Goal: Information Seeking & Learning: Learn about a topic

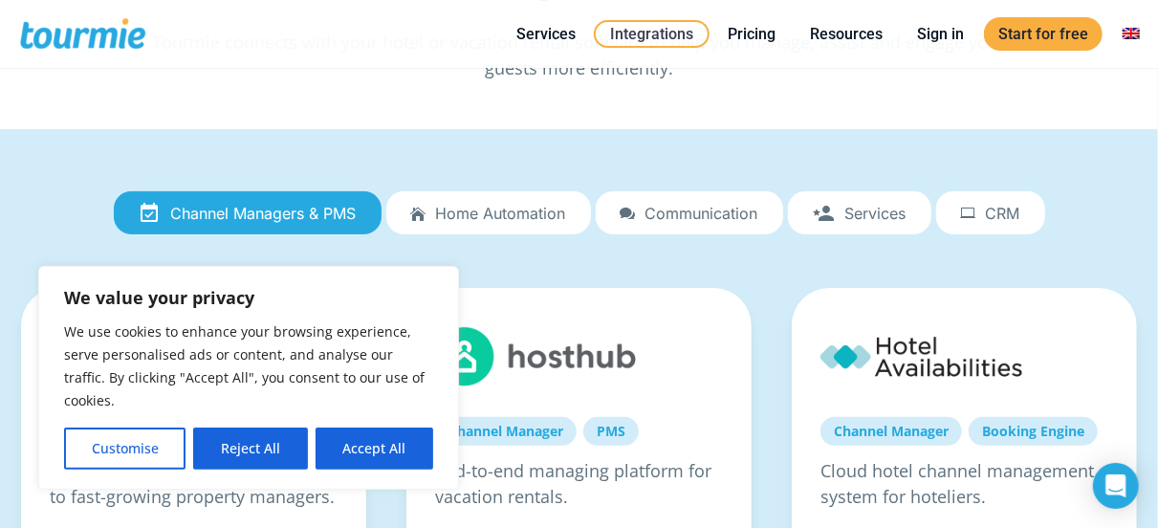
scroll to position [99, 0]
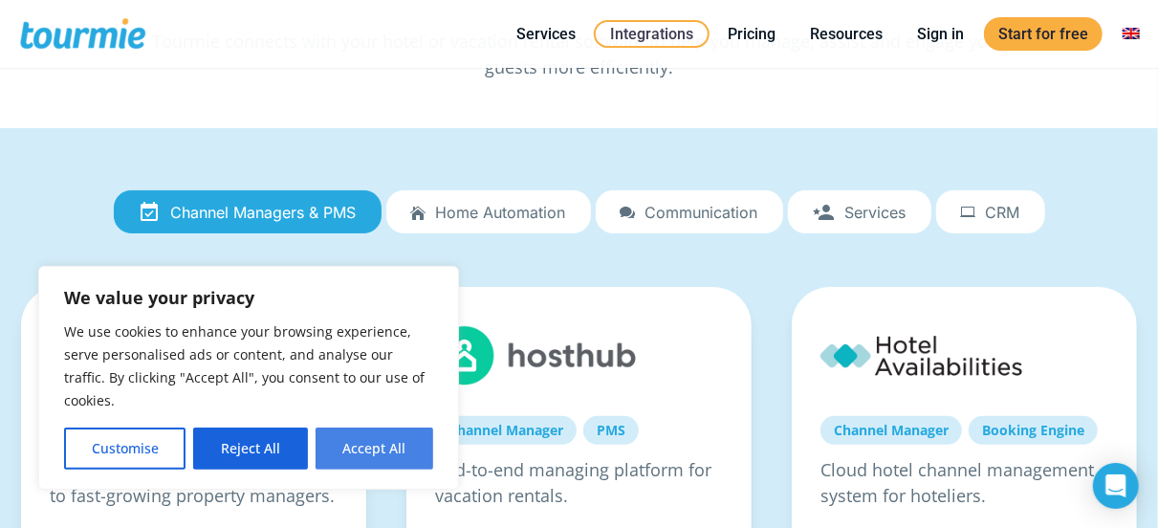
click at [407, 452] on button "Accept All" at bounding box center [375, 449] width 118 height 42
checkbox input "true"
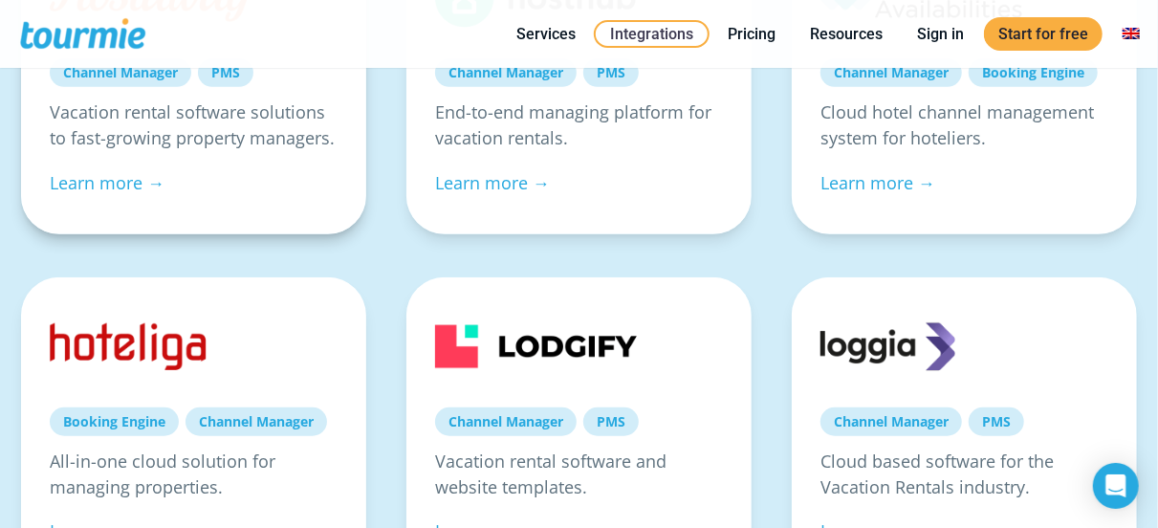
scroll to position [0, 0]
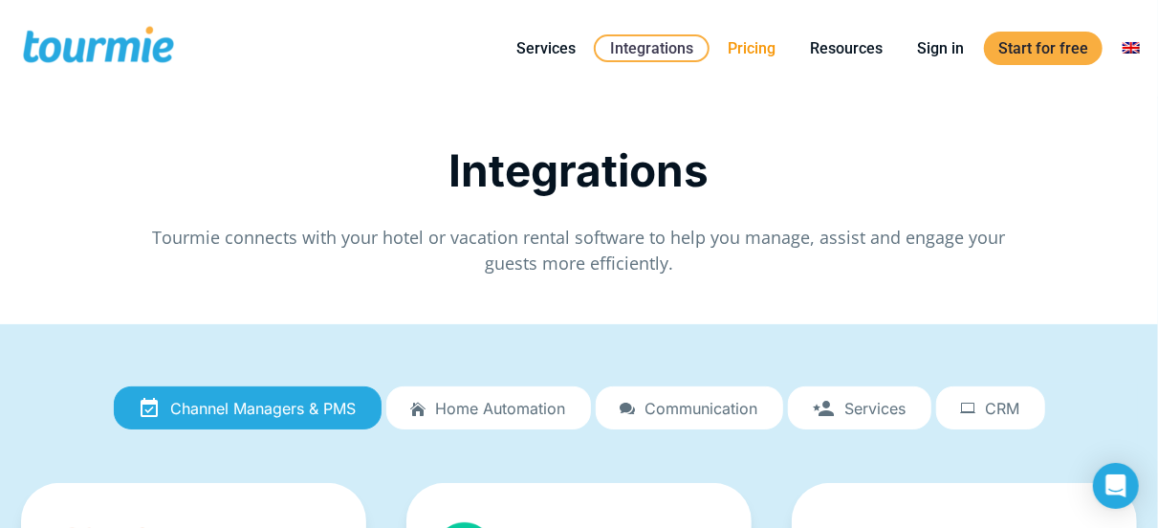
click at [755, 37] on link "Pricing" at bounding box center [752, 48] width 77 height 24
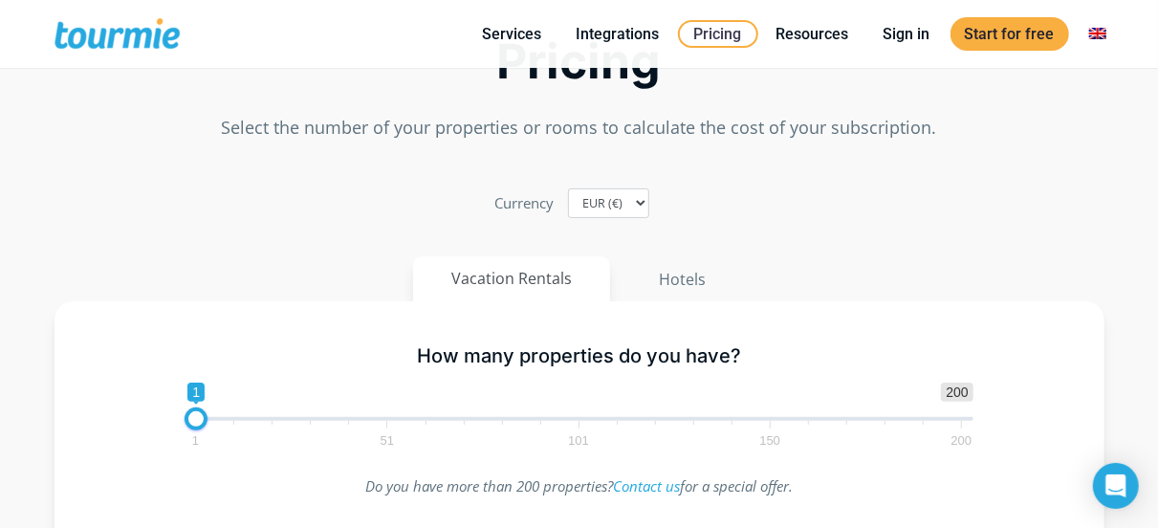
scroll to position [46, 0]
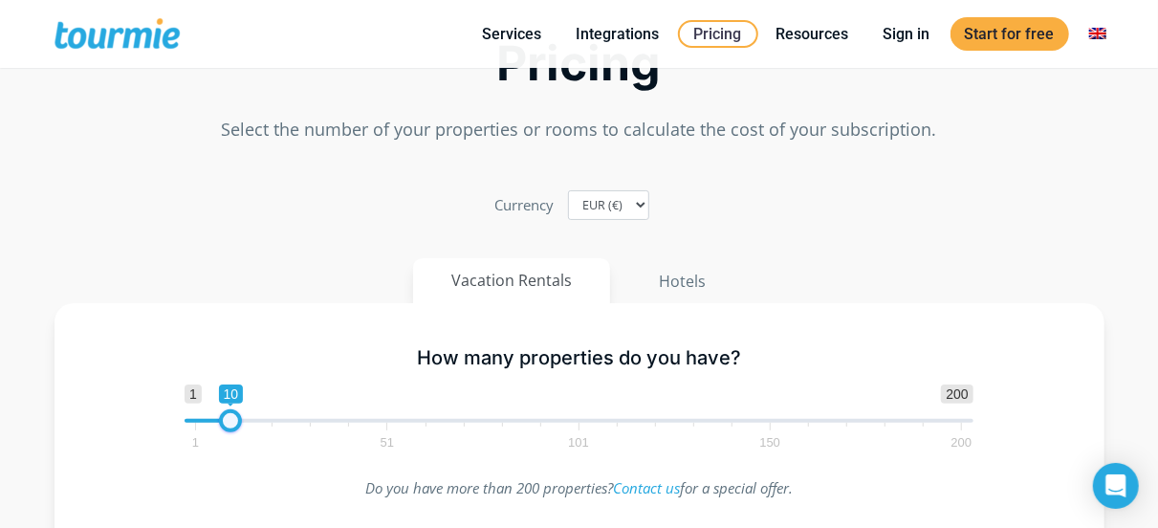
drag, startPoint x: 192, startPoint y: 420, endPoint x: 241, endPoint y: 424, distance: 48.9
click at [241, 424] on span at bounding box center [230, 420] width 23 height 23
type input "1"
drag, startPoint x: 242, startPoint y: 420, endPoint x: 49, endPoint y: 414, distance: 193.3
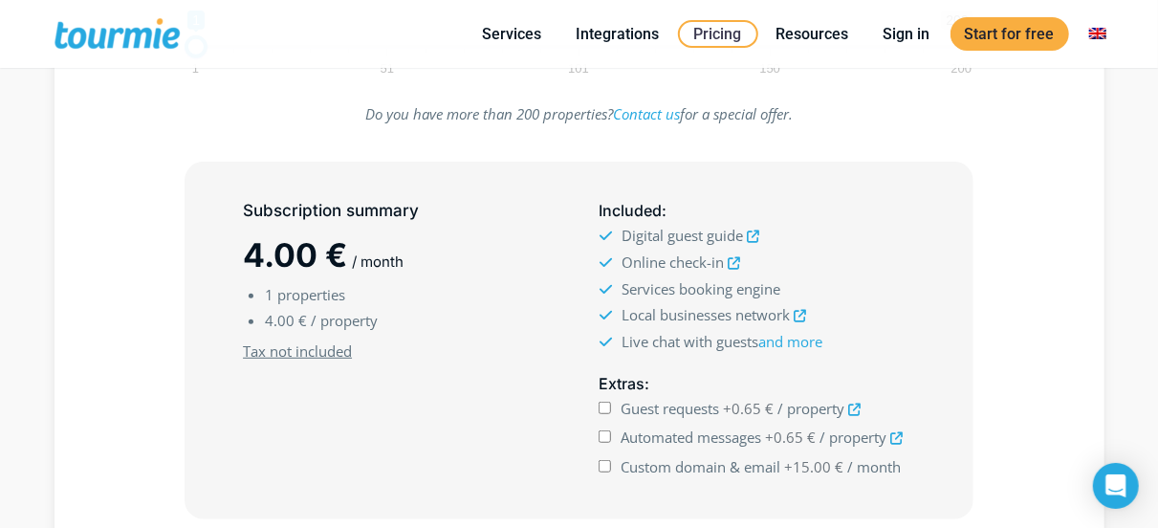
scroll to position [436, 0]
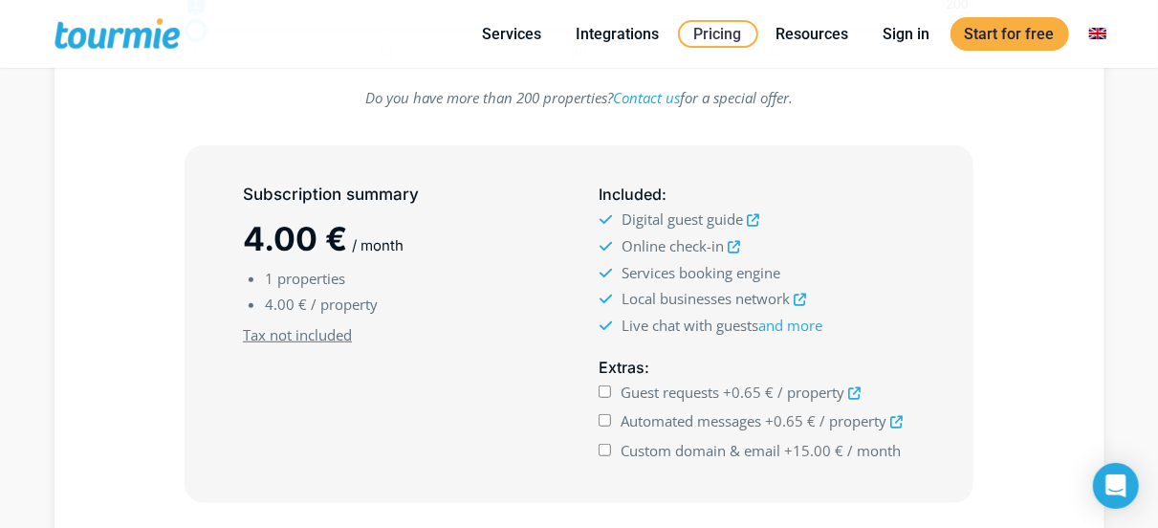
click at [857, 390] on icon at bounding box center [855, 393] width 12 height 12
click at [751, 219] on icon at bounding box center [753, 220] width 12 height 12
click at [799, 296] on icon at bounding box center [800, 300] width 12 height 12
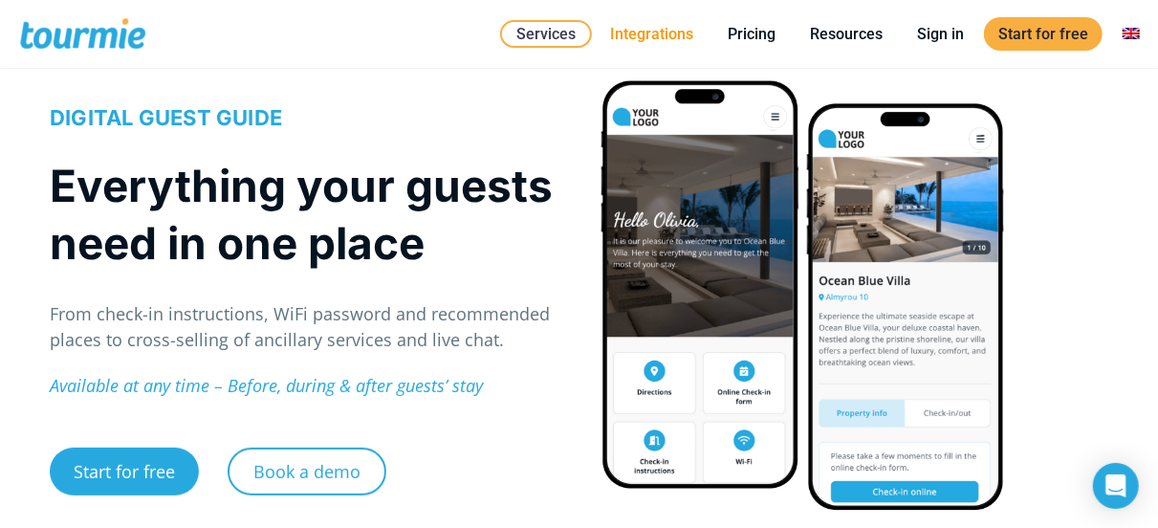
scroll to position [82, 0]
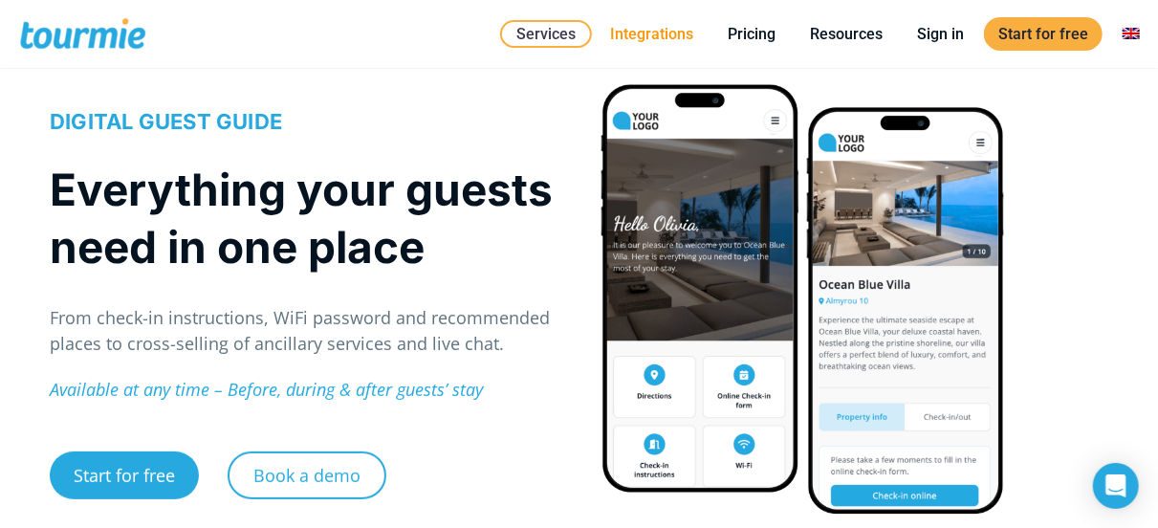
click at [649, 35] on link "Integrations" at bounding box center [652, 34] width 112 height 24
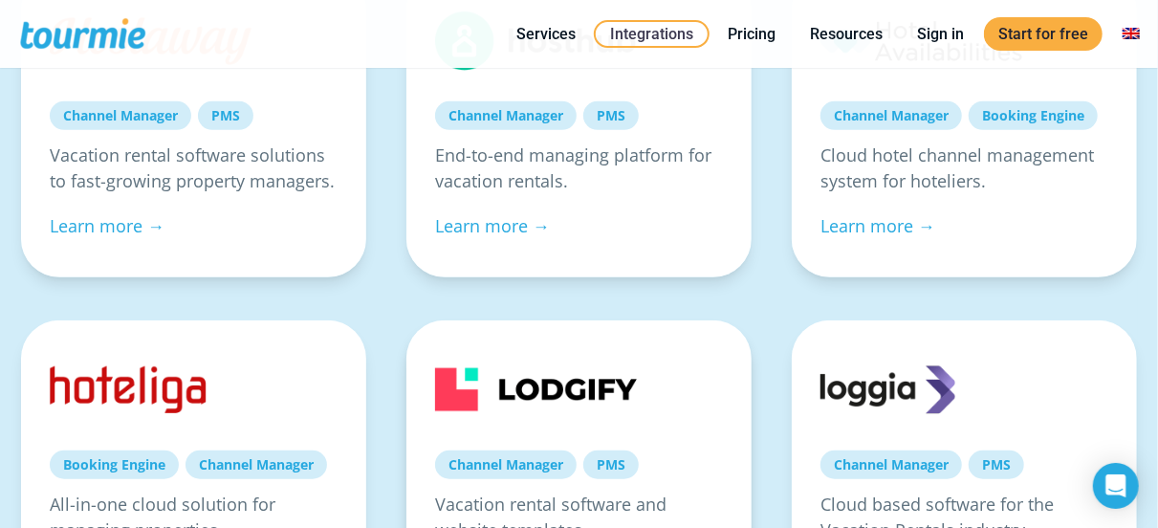
scroll to position [390, 0]
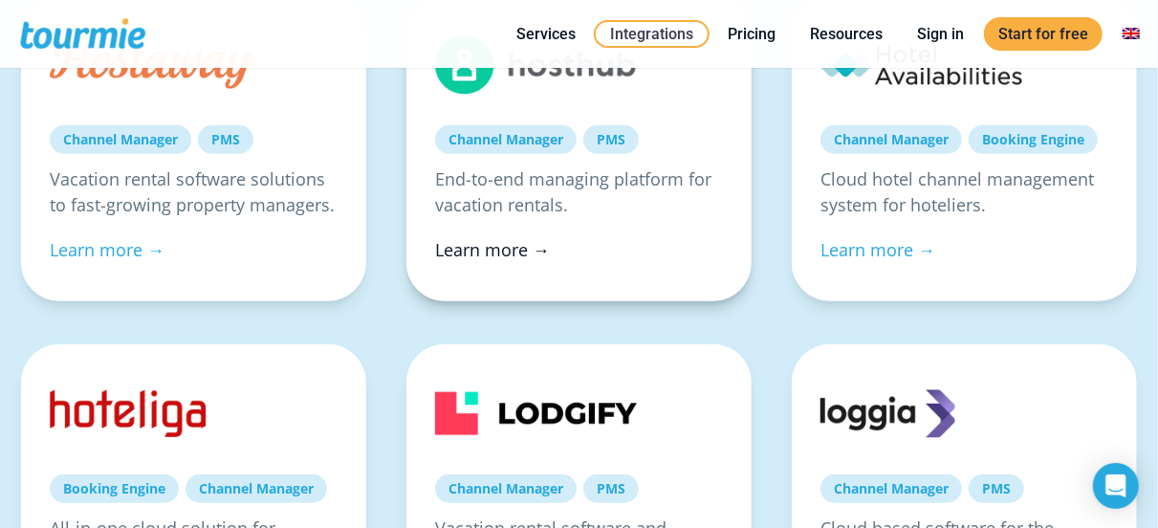
click at [523, 250] on link "Learn more →" at bounding box center [492, 249] width 115 height 23
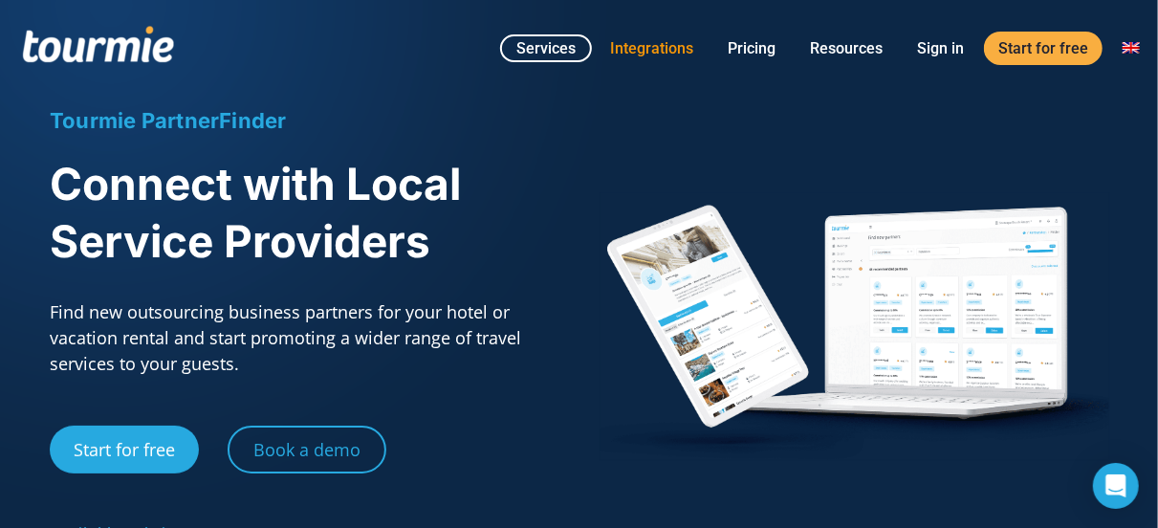
click at [657, 53] on link "Integrations" at bounding box center [652, 48] width 112 height 24
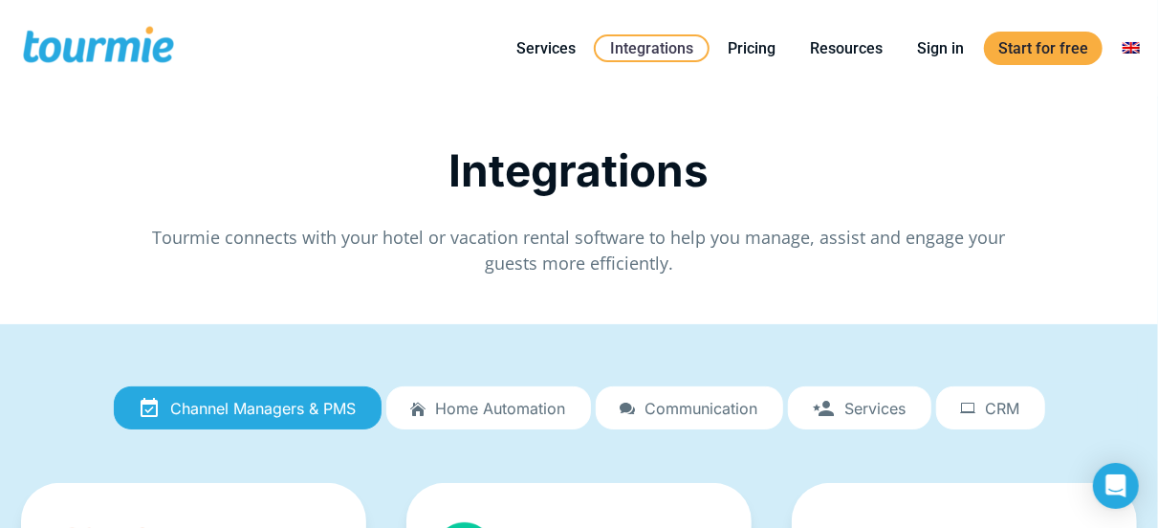
click at [500, 416] on span "Home automation" at bounding box center [501, 408] width 130 height 17
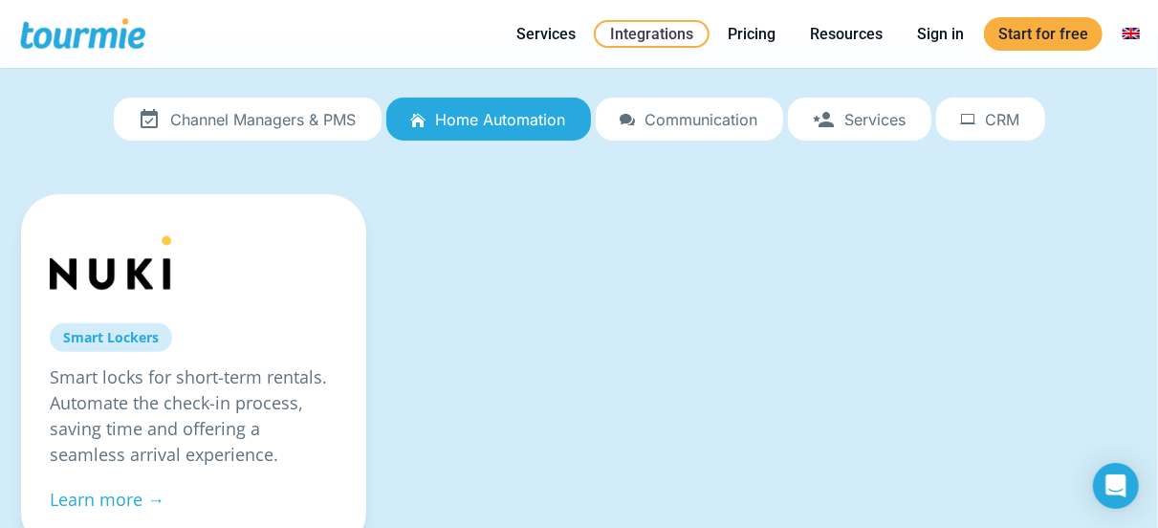
scroll to position [196, 0]
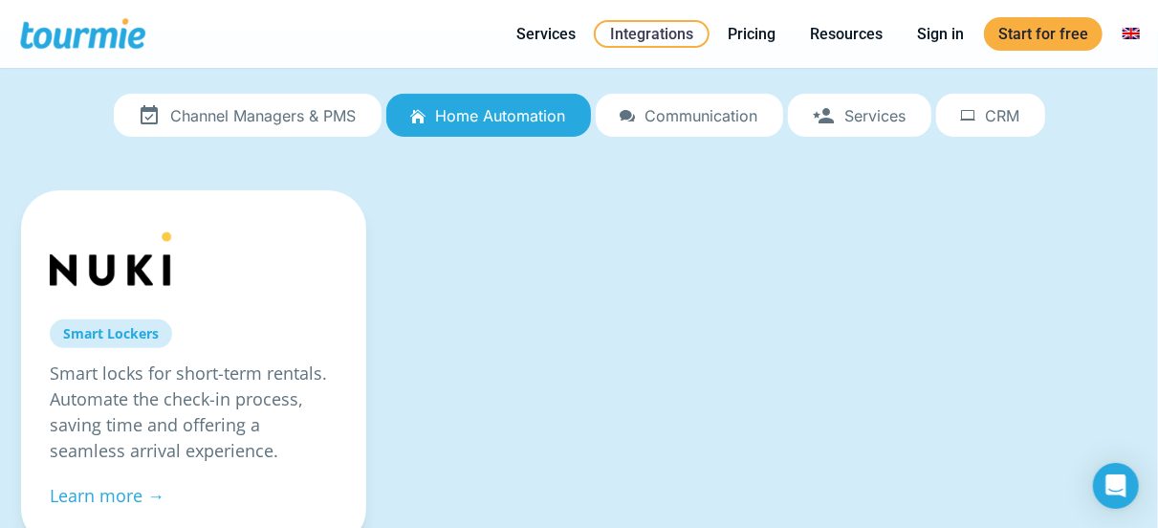
click at [676, 114] on span "Communication" at bounding box center [702, 115] width 113 height 17
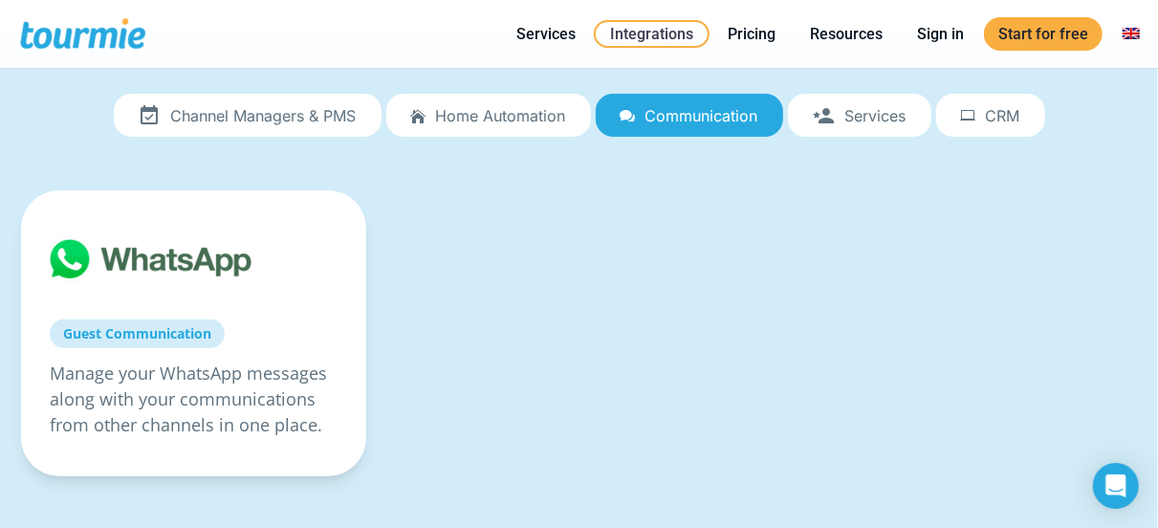
click at [870, 117] on span "Services" at bounding box center [876, 115] width 61 height 17
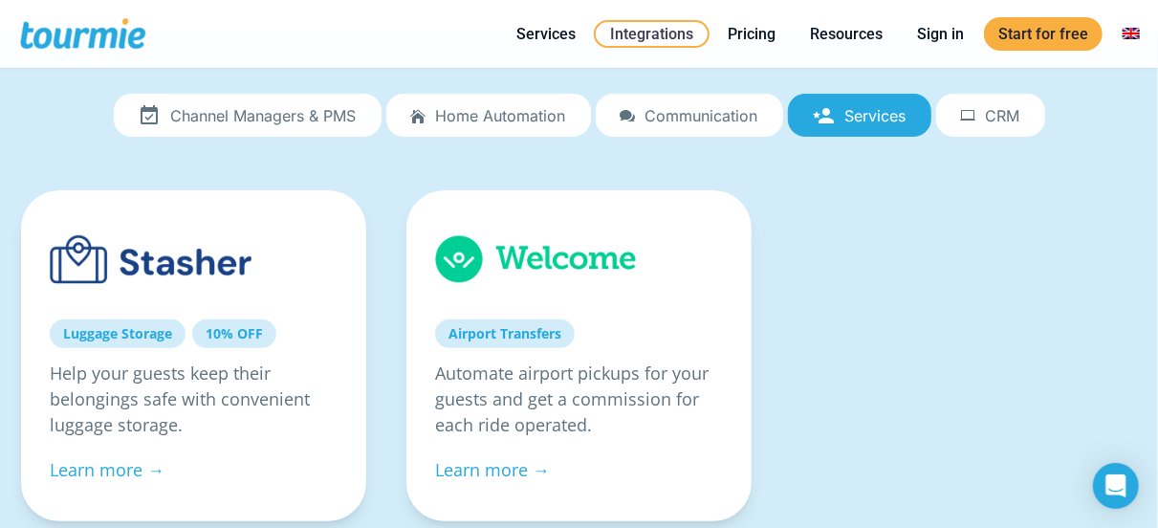
click at [1000, 119] on span "CRM" at bounding box center [1003, 115] width 34 height 17
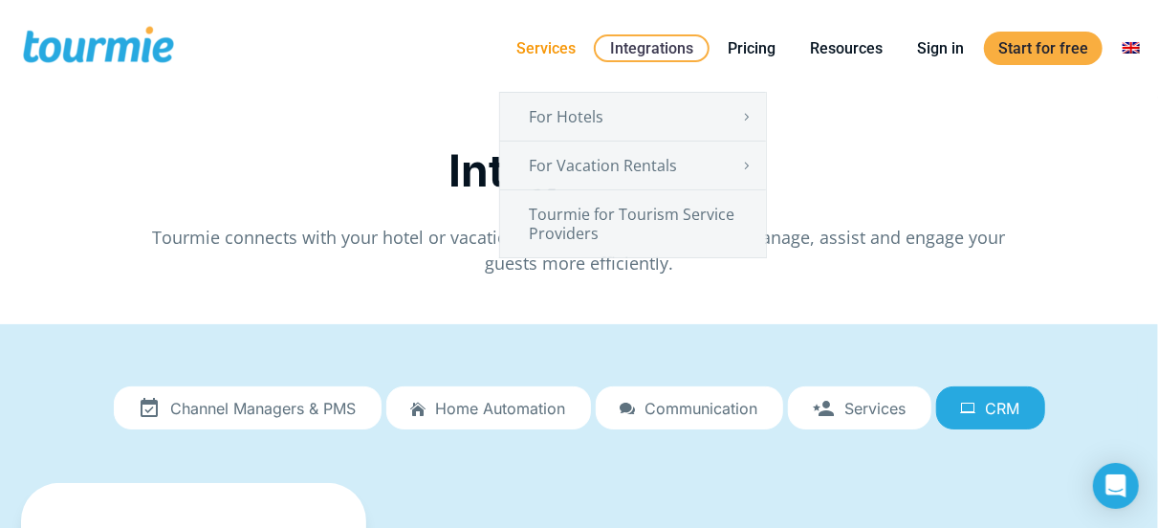
click at [553, 57] on link "Services" at bounding box center [546, 48] width 88 height 24
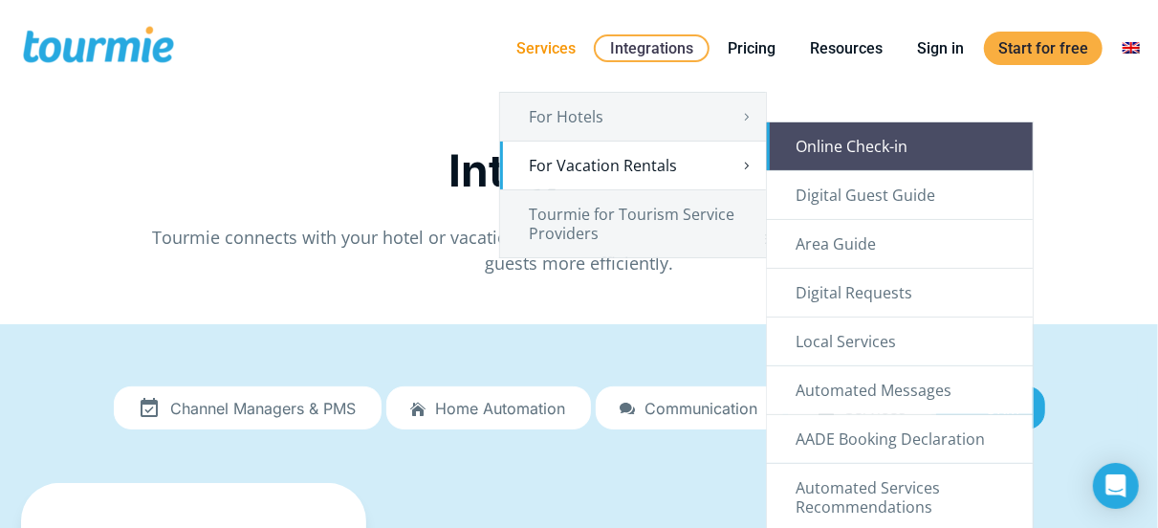
click at [881, 152] on link "Online Check-in" at bounding box center [900, 146] width 266 height 48
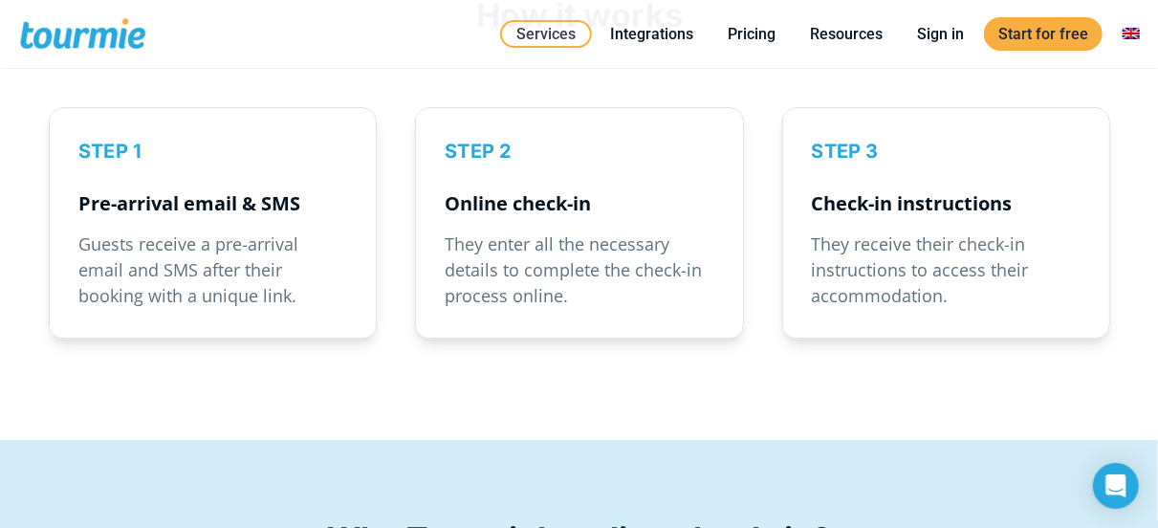
scroll to position [2644, 0]
